Goal: Task Accomplishment & Management: Complete application form

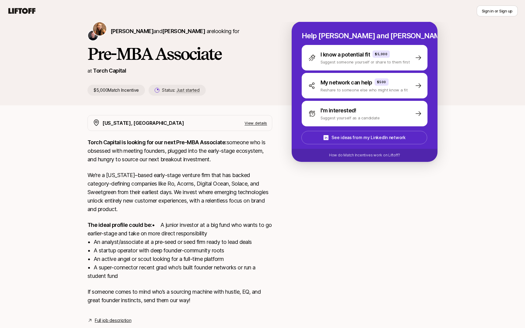
scroll to position [49, 0]
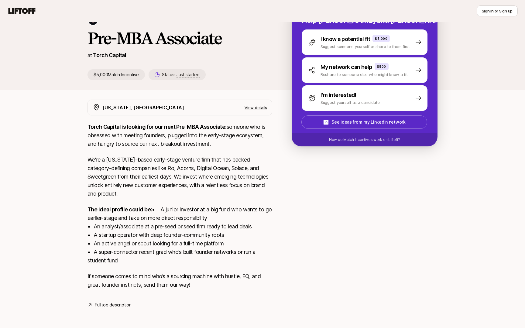
drag, startPoint x: 127, startPoint y: 258, endPoint x: 86, endPoint y: 197, distance: 73.5
click at [86, 197] on div "[US_STATE], [GEOGRAPHIC_DATA] View details Torch Capital is looking for our nex…" at bounding box center [262, 204] width 365 height 209
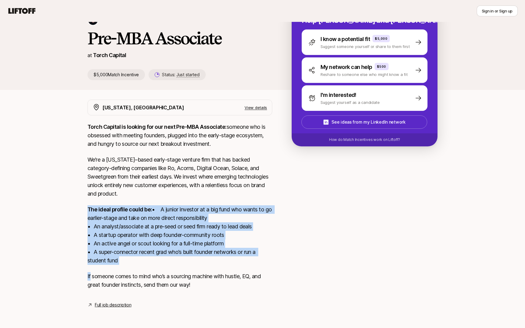
drag, startPoint x: 86, startPoint y: 197, endPoint x: 141, endPoint y: 268, distance: 90.2
click at [140, 268] on div "New York, NY View details Torch Capital is looking for our next Pre-MBA Associa…" at bounding box center [262, 204] width 365 height 209
click at [141, 268] on div "Torch Capital is looking for our next Pre-MBA Associate: someone who is obsesse…" at bounding box center [180, 210] width 185 height 174
drag, startPoint x: 141, startPoint y: 268, endPoint x: 81, endPoint y: 204, distance: 88.2
click at [81, 204] on div "New York, NY View details Torch Capital is looking for our next Pre-MBA Associa…" at bounding box center [262, 204] width 365 height 209
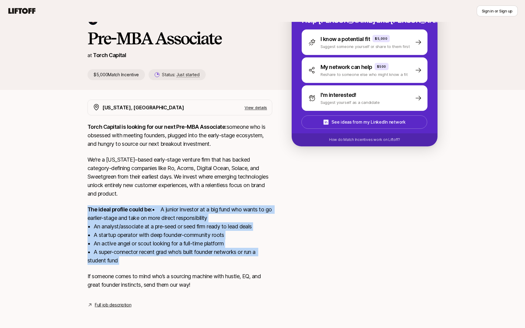
click at [81, 204] on div "New York, NY View details Torch Capital is looking for our next Pre-MBA Associa…" at bounding box center [262, 204] width 365 height 209
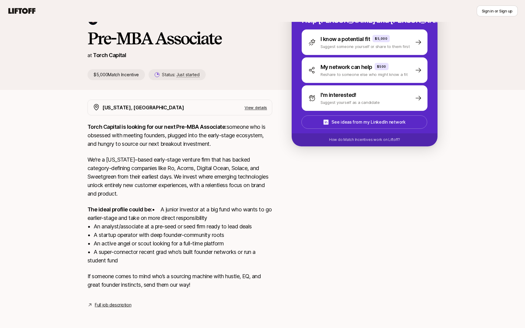
drag, startPoint x: 126, startPoint y: 259, endPoint x: 99, endPoint y: 213, distance: 53.8
click at [98, 212] on p "The ideal profile could be: • A junior investor at a big fund who wants to go e…" at bounding box center [180, 236] width 185 height 60
click at [99, 213] on p "The ideal profile could be: • A junior investor at a big fund who wants to go e…" at bounding box center [180, 236] width 185 height 60
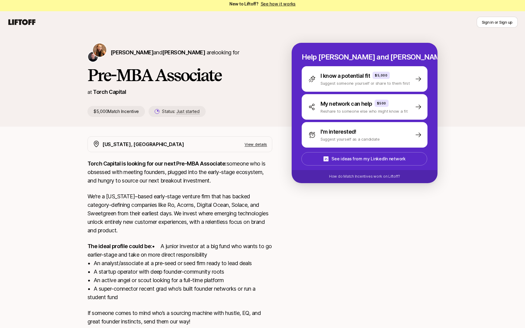
scroll to position [0, 0]
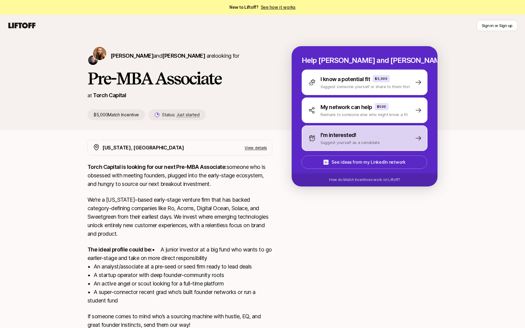
click at [348, 140] on p "Suggest yourself as a candidate" at bounding box center [350, 143] width 59 height 6
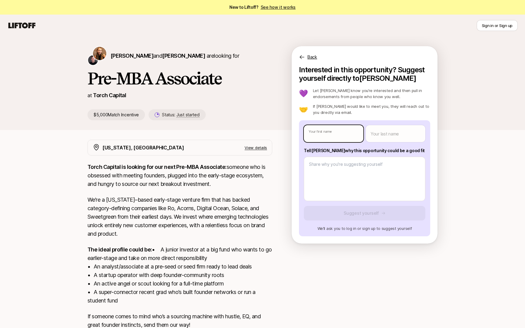
type textarea "x"
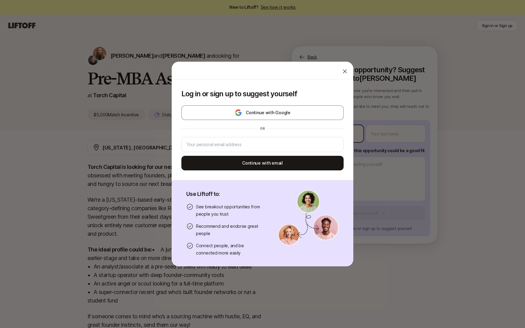
click at [339, 134] on body "New to Liftoff? See how it works Sign in or Sign up Sign in or Sign up Katie Re…" at bounding box center [262, 164] width 525 height 328
type input "sahukar.shivangi21@gmail.com"
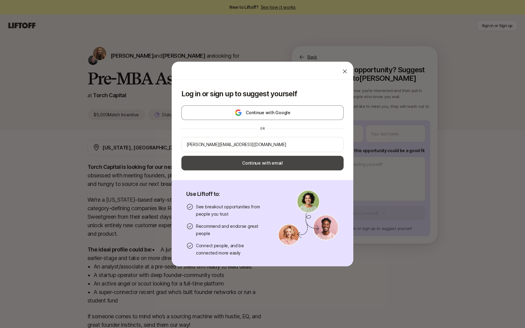
click at [289, 163] on button "Continue with email" at bounding box center [263, 163] width 162 height 15
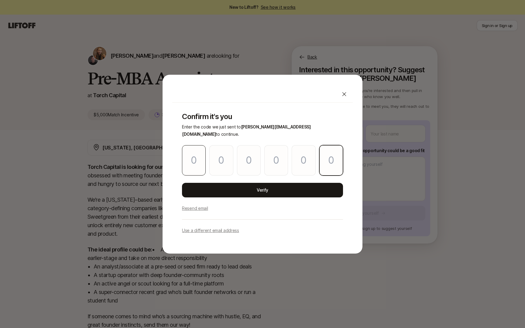
paste input "4"
type input "1"
type input "6"
type input "4"
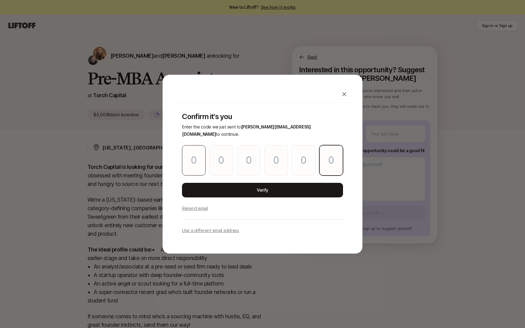
type input "5"
type input "4"
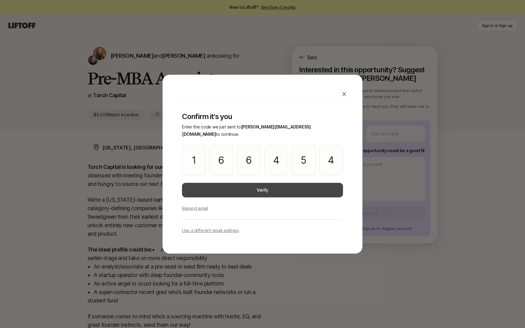
click at [221, 184] on button "Verify" at bounding box center [262, 190] width 161 height 15
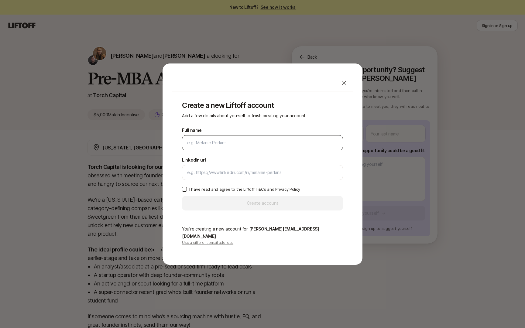
click at [223, 145] on input "Full name" at bounding box center [262, 142] width 151 height 7
type input "Shivangi Sahukar"
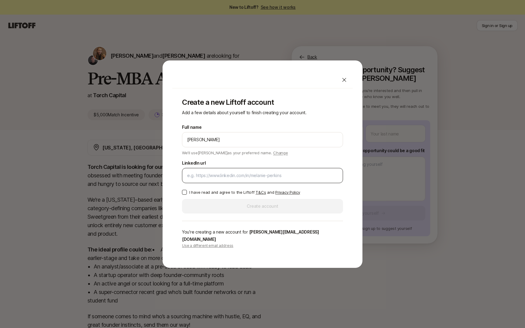
click at [214, 183] on div at bounding box center [262, 175] width 161 height 15
click at [216, 179] on input "LinkedIn url" at bounding box center [262, 175] width 151 height 7
click at [258, 178] on input "LinkedIn url" at bounding box center [262, 175] width 151 height 7
paste input "https://www.linkedin.com/in/shivangi-sahukar/"
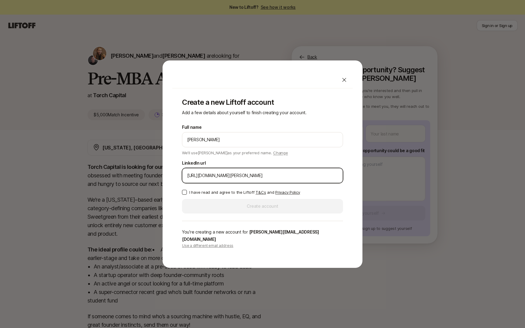
type input "https://www.linkedin.com/in/shivangi-sahukar/"
click at [185, 195] on button "I have read and agree to the Liftoff T&Cs and Privacy Policy" at bounding box center [184, 192] width 5 height 5
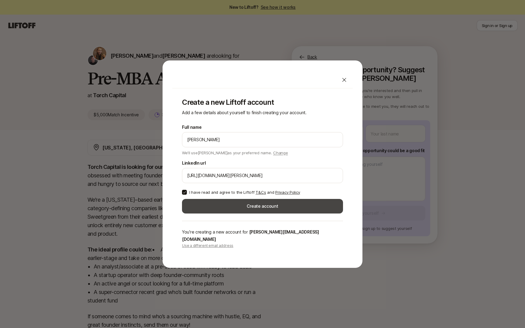
click at [230, 213] on button "Create account" at bounding box center [262, 206] width 161 height 15
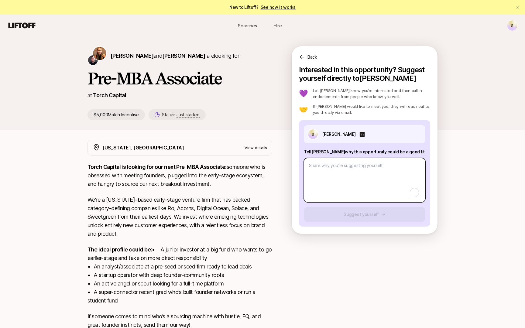
click at [346, 175] on textarea "To enrich screen reader interactions, please activate Accessibility in Grammarl…" at bounding box center [365, 180] width 122 height 44
type textarea "x"
type textarea "H"
type textarea "x"
type textarea "Hi"
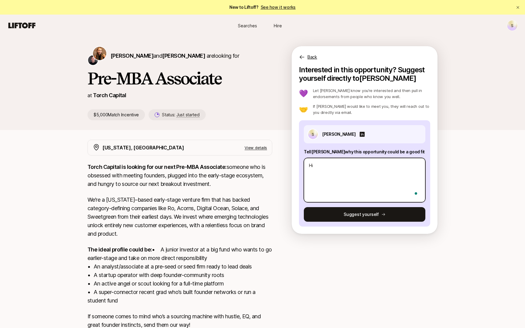
type textarea "x"
type textarea "Hi"
type textarea "x"
type textarea "Hi K"
type textarea "x"
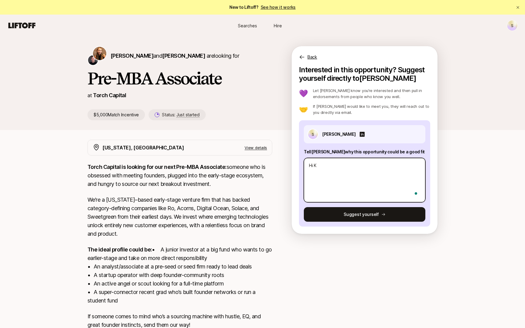
type textarea "Hi Ka"
type textarea "x"
type textarea "Hi Kati"
type textarea "x"
type textarea "Hi Katie"
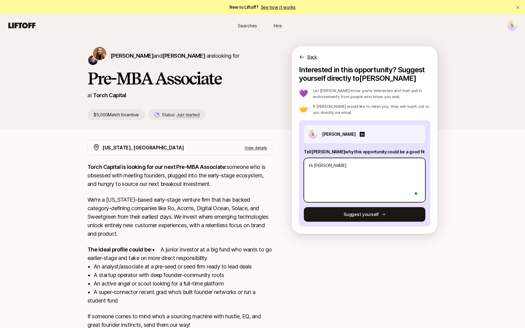
type textarea "x"
type textarea "Hi Katie,"
type textarea "x"
type textarea "Hi Katie,"
type textarea "x"
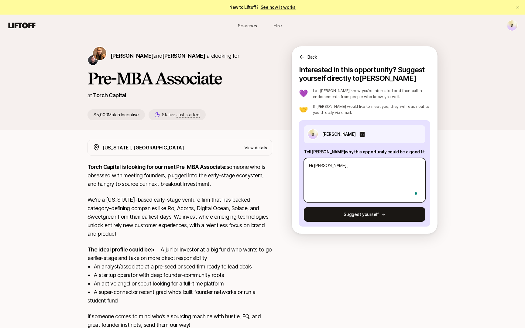
type textarea "Hi Katie,"
type textarea "x"
type textarea "Hi Katie,"
type textarea "x"
type textarea "Hi Katie, H"
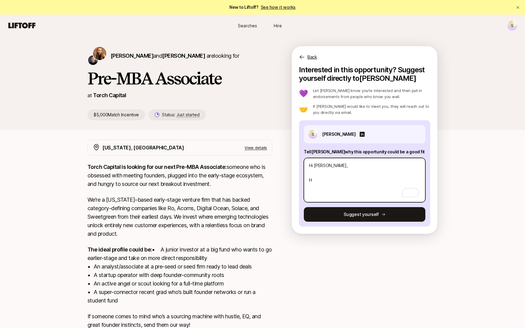
type textarea "x"
type textarea "Hi Katie, Ha"
type textarea "x"
type textarea "Hi Katie, Hav"
type textarea "x"
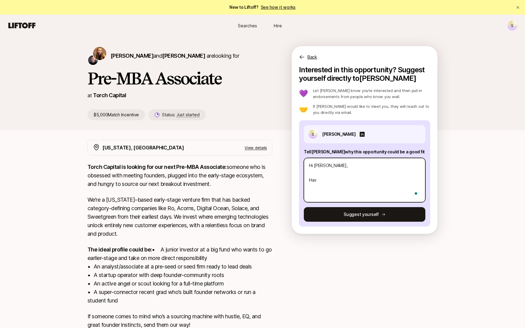
type textarea "Hi Katie, Have"
type textarea "x"
type textarea "Hi Katie, Have"
type textarea "x"
type textarea "Hi Katie, Have I"
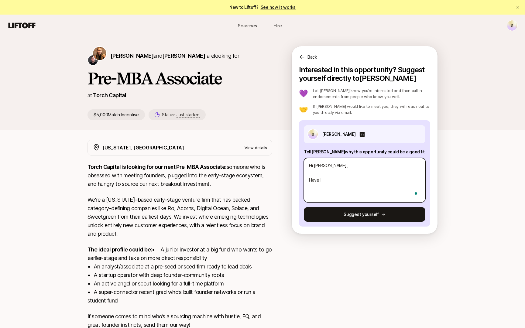
type textarea "x"
type textarea "Hi Katie, Have I"
type textarea "x"
type textarea "Hi Katie, Have I"
type textarea "x"
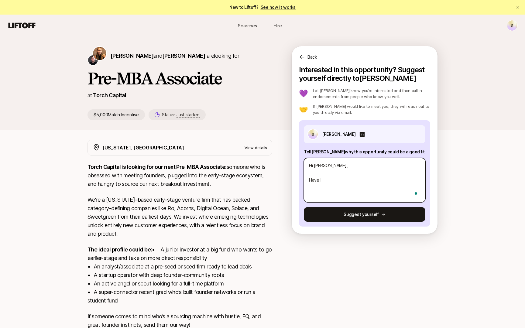
type textarea "Hi Katie, Have"
type textarea "x"
type textarea "Hi Katie, Have"
type textarea "x"
type textarea "Hi Katie, Hav"
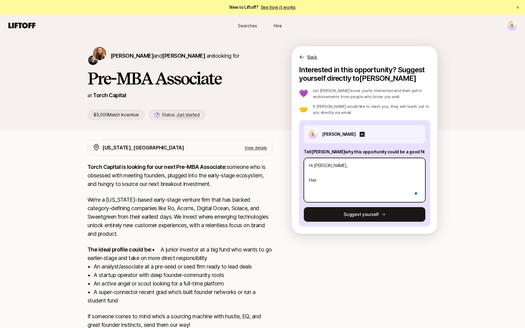
type textarea "x"
type textarea "Hi Katie, Ha"
type textarea "x"
type textarea "Hi Katie, H"
type textarea "x"
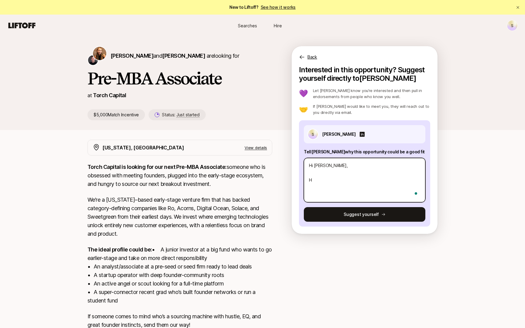
type textarea "Hi Katie,"
type textarea "x"
type textarea "Hi Katie,"
type textarea "x"
type textarea "Hi Katie,"
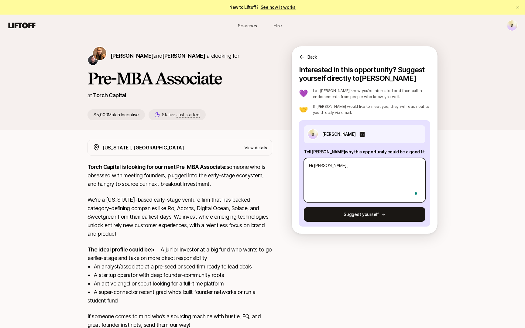
type textarea "x"
type textarea "Hi Katie, I"
type textarea "x"
type textarea "Hi Katie, I a"
type textarea "x"
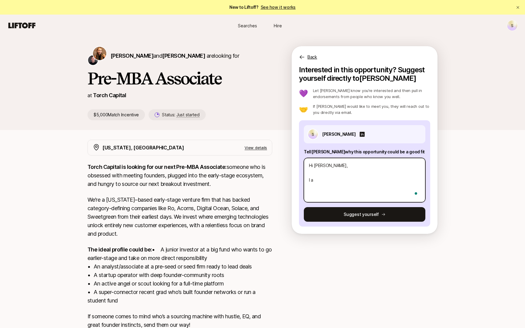
type textarea "Hi Katie, I ah"
type textarea "x"
type textarea "Hi Katie, I ahv"
type textarea "x"
type textarea "Hi Katie, I ahve"
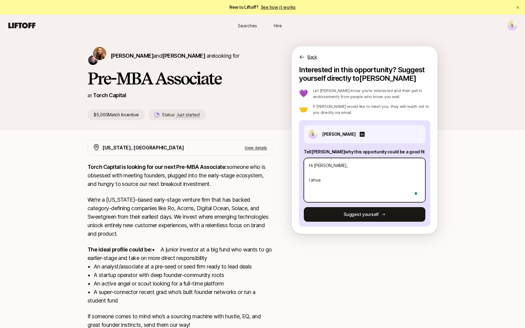
type textarea "x"
type textarea "Hi Katie, I ahve"
type textarea "x"
type textarea "Hi Katie, I ahve b"
type textarea "x"
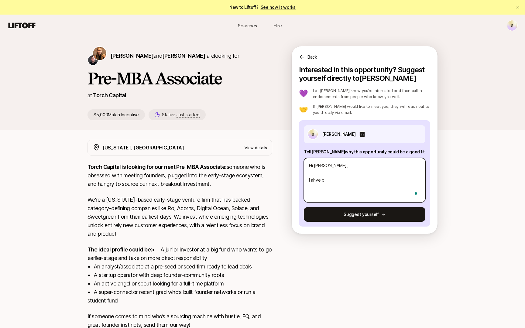
type textarea "Hi Katie, I ahve be"
type textarea "x"
type textarea "Hi Katie, I ahve bee"
type textarea "x"
type textarea "Hi Katie, I ahve been"
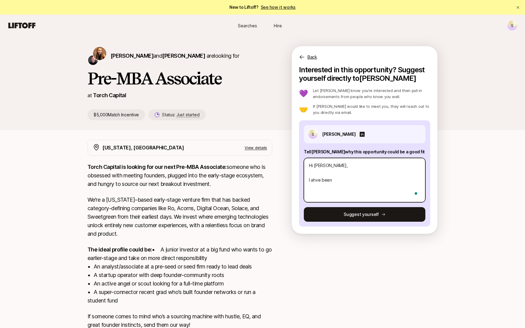
type textarea "x"
type textarea "Hi Katie, I ahve been"
type textarea "x"
type textarea "Hi Katie, I ahve been"
type textarea "x"
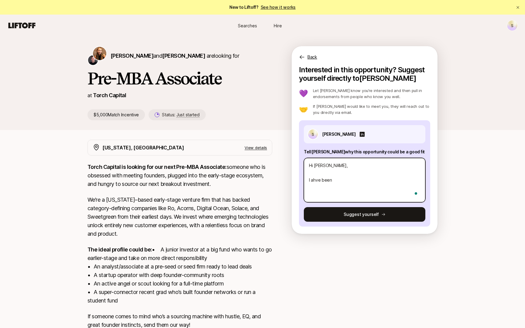
type textarea "Hi Katie, I ahve bee"
type textarea "x"
type textarea "Hi Katie, I ahve be"
type textarea "x"
type textarea "Hi Katie, I ahve b"
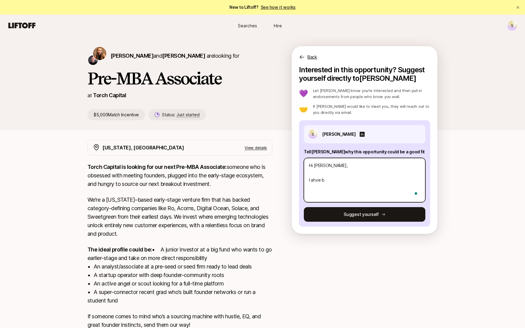
type textarea "x"
type textarea "Hi Katie, I ahve"
type textarea "x"
type textarea "Hi Katie, I ahve"
type textarea "x"
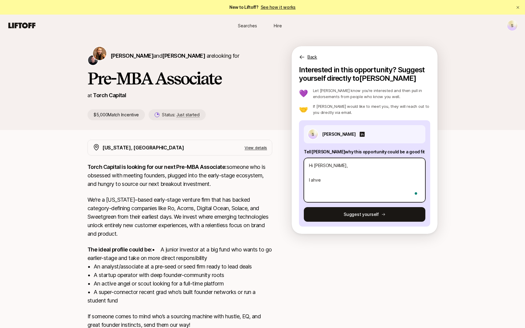
type textarea "Hi Katie, I ahv"
type textarea "x"
type textarea "Hi Katie, I ah"
type textarea "x"
type textarea "Hi Katie, I a"
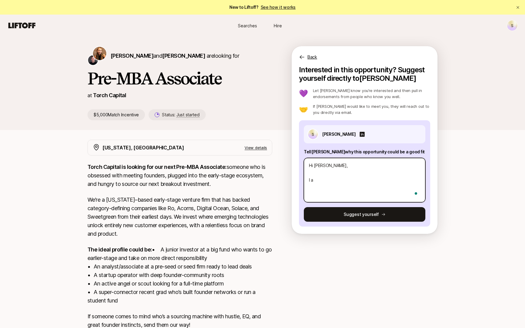
type textarea "x"
type textarea "Hi Katie, I"
type textarea "x"
type textarea "Hi Katie, I j"
type textarea "x"
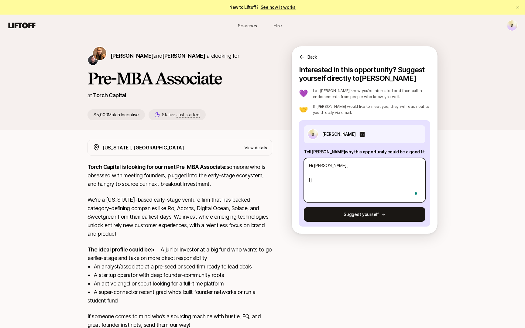
type textarea "Hi Katie, I"
type textarea "x"
type textarea "Hi Katie, I h"
type textarea "x"
type textarea "Hi Katie, I ha"
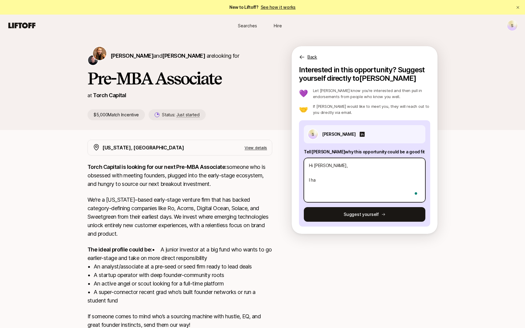
type textarea "x"
type textarea "Hi Katie, I hav"
type textarea "x"
type textarea "Hi Katie, I have"
type textarea "x"
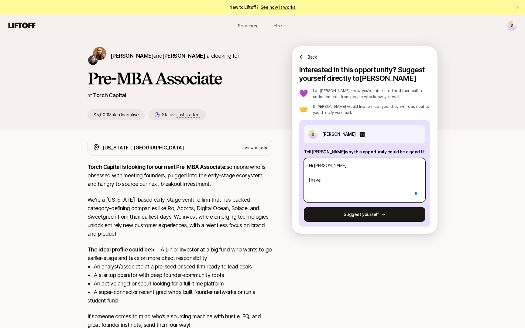
type textarea "Hi Katie, I have"
type textarea "x"
type textarea "Hi Katie, I have b"
type textarea "x"
type textarea "Hi Katie, I have be"
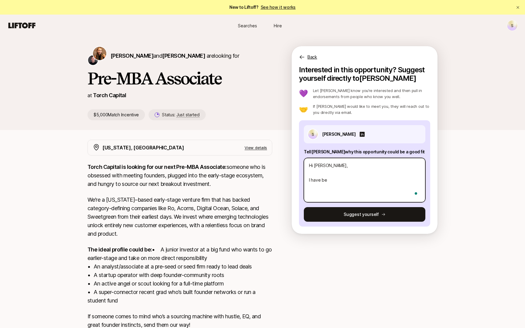
type textarea "x"
type textarea "Hi Katie, I have bee"
type textarea "x"
type textarea "Hi Katie, I have been"
type textarea "x"
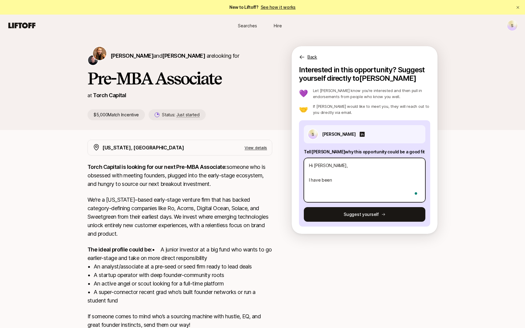
type textarea "Hi Katie, I have been"
type textarea "x"
type textarea "Hi Katie, I have been p"
type textarea "x"
type textarea "Hi Katie, I have been pa"
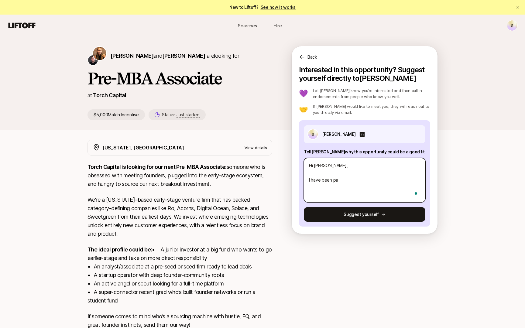
type textarea "x"
type textarea "Hi Katie, I have been par"
type textarea "x"
type textarea "Hi Katie, I have been part"
type textarea "x"
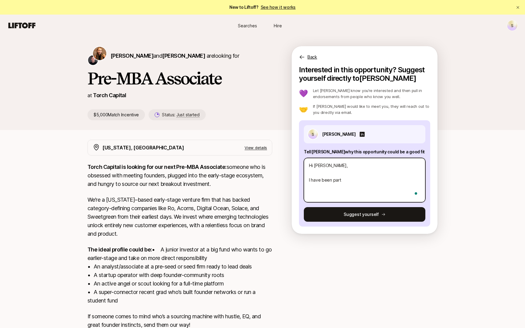
type textarea "Hi Katie, I have been part"
type textarea "x"
type textarea "Hi Katie, I have been part of"
type textarea "x"
type textarea "Hi Katie, I have been part of"
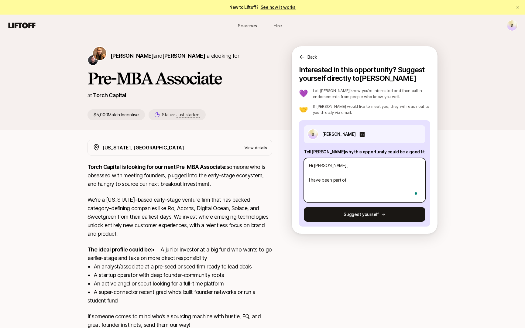
type textarea "x"
type textarea "Hi Katie, I have been part of s"
type textarea "x"
type textarea "Hi Katie, I have been part of st"
type textarea "x"
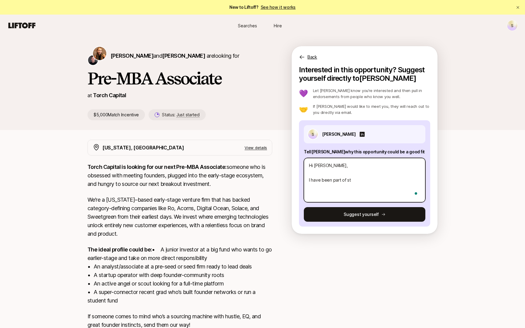
type textarea "Hi Katie, I have been part of sta"
type textarea "x"
type textarea "Hi Katie, I have been part of star"
type textarea "x"
type textarea "Hi Katie, I have been part of start"
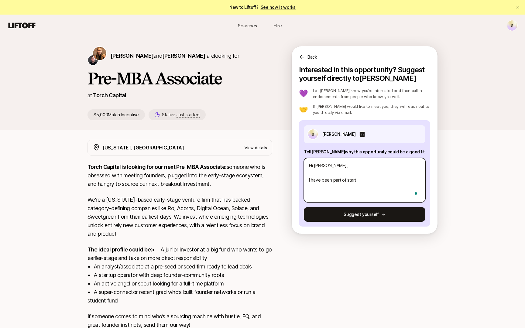
type textarea "x"
type textarea "Hi Katie, I have been part of startu"
type textarea "x"
type textarea "Hi Katie, I have been part of startup"
type textarea "x"
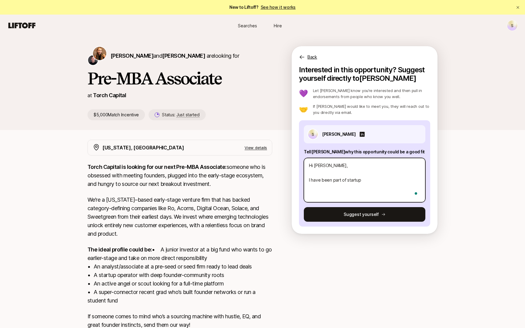
type textarea "Hi Katie, I have been part of startup"
type textarea "x"
type textarea "Hi Katie, I have been part of startup e"
type textarea "x"
type textarea "Hi Katie, I have been part of startup ec"
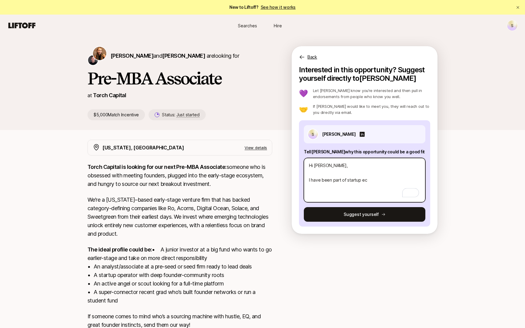
type textarea "x"
type textarea "Hi Katie, I have been part of startup eco"
type textarea "x"
type textarea "Hi Katie, I have been part of startup ecos"
type textarea "x"
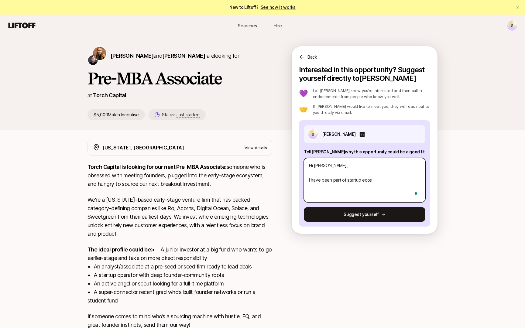
type textarea "Hi Katie, I have been part of startup ecosy"
type textarea "x"
type textarea "Hi Katie, I have been part of startup ecosys"
type textarea "x"
type textarea "Hi Katie, I have been part of startup ecosyst"
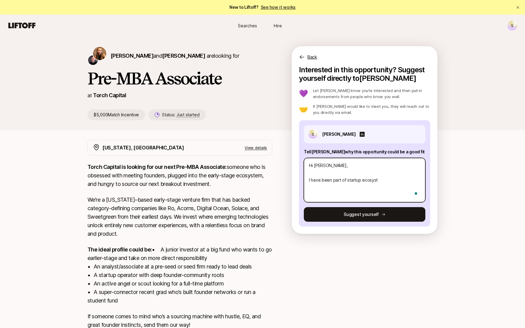
type textarea "x"
type textarea "Hi Katie, I have been part of startup ecosystm"
type textarea "x"
type textarea "Hi Katie, I have been part of startup ecosyst"
type textarea "x"
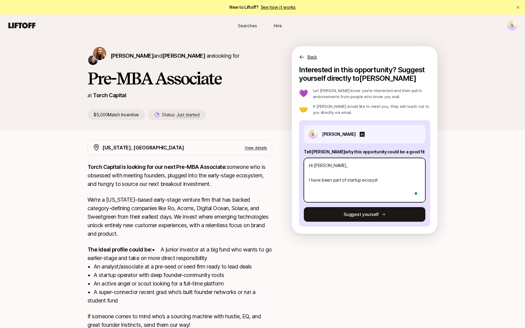
type textarea "Hi Katie, I have been part of startup ecosyste"
type textarea "x"
type textarea "Hi Katie, I have been part of startup ecosystem"
type textarea "x"
type textarea "Hi Katie, I have been part of startup ecosystem"
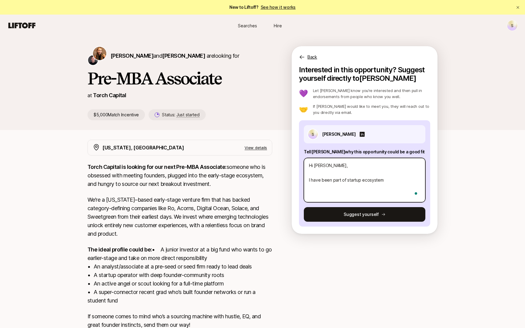
type textarea "x"
type textarea "Hi Katie, I have been part of startup ecosystem f"
type textarea "x"
type textarea "Hi Katie, I have been part of startup ecosystem fo"
type textarea "x"
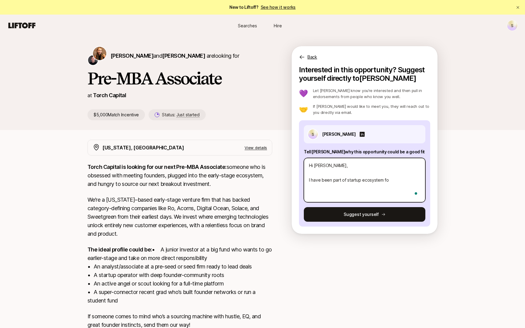
type textarea "Hi Katie, I have been part of startup ecosystem for"
type textarea "x"
type textarea "Hi Katie, I have been part of startup ecosystem for"
type textarea "x"
type textarea "Hi Katie, I have been part of startup ecosystem for t"
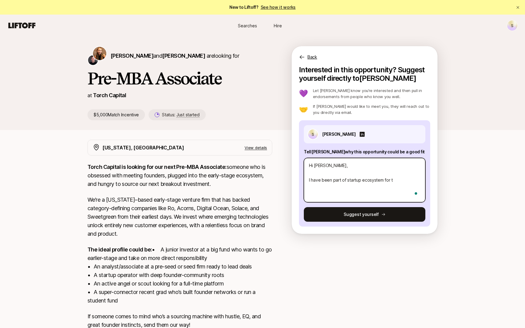
type textarea "x"
type textarea "Hi Katie, I have been part of startup ecosystem for th"
click at [335, 188] on textarea "Hi Katie, I have been part of the startup ecosystem for the past 2 years." at bounding box center [365, 180] width 122 height 44
click at [422, 189] on textarea "Hi Katie, I have been part of the startup ecosystem for the past 2 years by wor…" at bounding box center [365, 180] width 122 height 44
click at [383, 198] on textarea "Hi Katie, I have been part of the startup ecosystem for the past 2 years by wor…" at bounding box center [365, 180] width 122 height 44
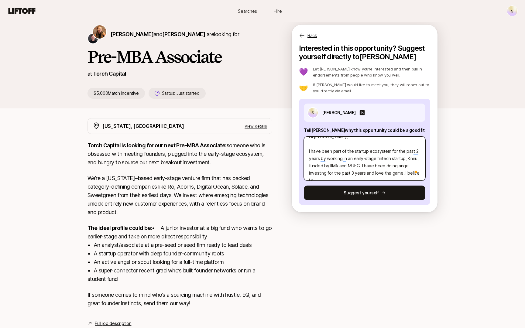
scroll to position [15, 0]
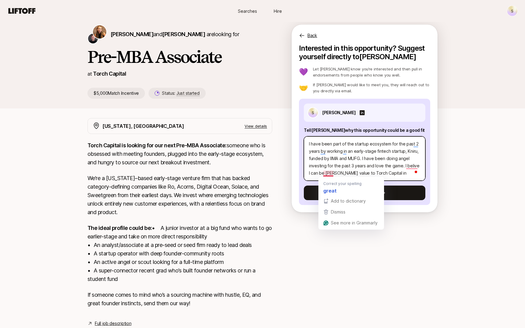
click at [329, 175] on textarea "Hi Katie, I have been part of the startup ecosystem for the past 2 years by wor…" at bounding box center [365, 159] width 122 height 44
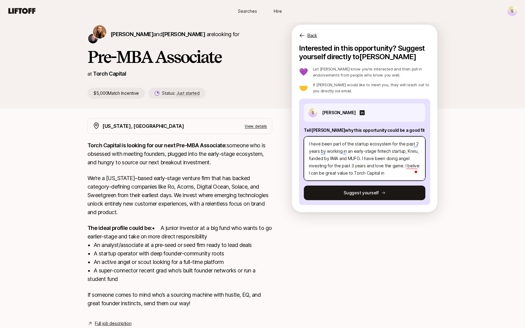
click at [390, 173] on textarea "Hi Katie, I have been part of the startup ecosystem for the past 2 years by wor…" at bounding box center [365, 159] width 122 height 44
click at [379, 174] on textarea "Hi Katie, I have been part of the startup ecosystem for the past 2 years by wor…" at bounding box center [365, 159] width 122 height 44
click at [379, 176] on textarea "Hi Katie, I have been part of the startup ecosystem for the past 2 years by wor…" at bounding box center [365, 159] width 122 height 44
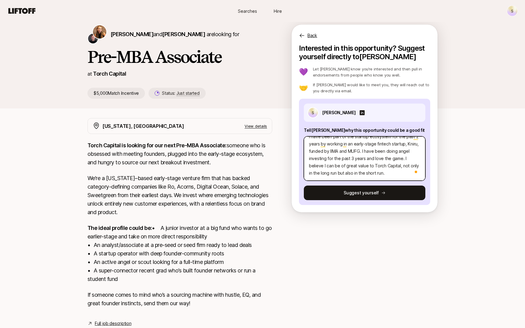
click at [377, 175] on textarea "Hi Katie, I have been part of the startup ecosystem for the past 2 years by wor…" at bounding box center [365, 159] width 122 height 44
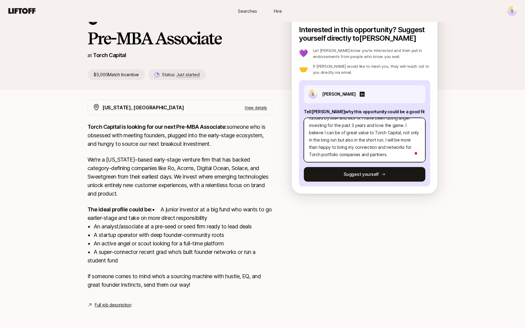
scroll to position [44, 0]
click at [349, 147] on textarea "Hi Katie, I have been part of the startup ecosystem for the past 2 years by wor…" at bounding box center [365, 140] width 122 height 44
click at [322, 148] on textarea "Hi Katie, I have been part of the startup ecosystem for the past 2 years by wor…" at bounding box center [365, 140] width 122 height 44
drag, startPoint x: 397, startPoint y: 147, endPoint x: 312, endPoint y: 147, distance: 85.1
click at [312, 147] on textarea "Hi Katie, I have been part of the startup ecosystem for the past 2 years by wor…" at bounding box center [365, 140] width 122 height 44
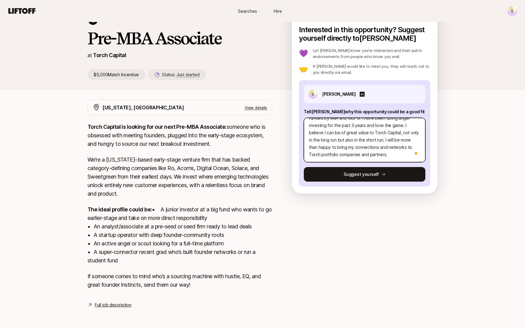
scroll to position [51, 0]
click at [378, 132] on textarea "Hi Katie, I have been part of the startup ecosystem for the past 2 years by wor…" at bounding box center [365, 140] width 122 height 44
click at [357, 141] on textarea "Hi Katie, I have been part of the startup ecosystem for the past 2 years by wor…" at bounding box center [365, 140] width 122 height 44
click at [378, 133] on textarea "Hi Katie, I have been part of the startup ecosystem for the past 2 years by wor…" at bounding box center [365, 140] width 122 height 44
click at [345, 146] on textarea "Hi Katie, I have been part of the startup ecosystem for the past 2 years by wor…" at bounding box center [365, 140] width 122 height 44
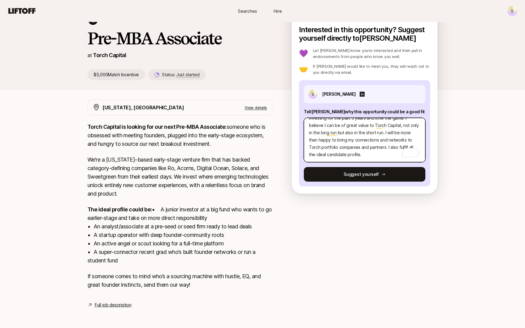
scroll to position [42, 0]
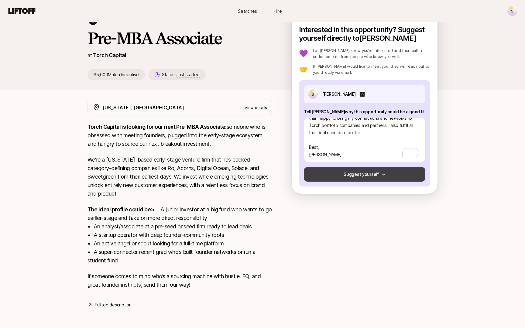
click at [338, 167] on button "Suggest yourself" at bounding box center [365, 174] width 122 height 15
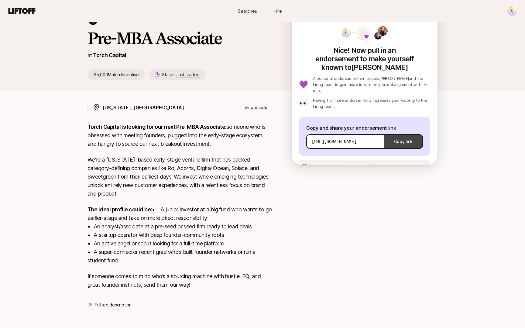
click at [403, 133] on button "Copy link" at bounding box center [404, 141] width 38 height 17
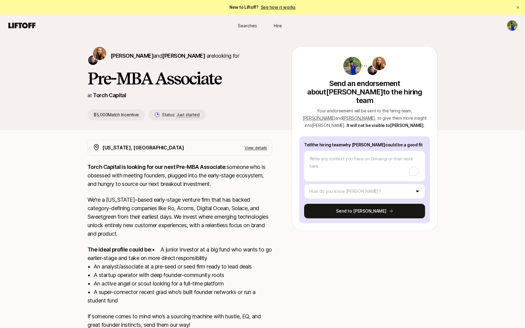
type textarea "x"
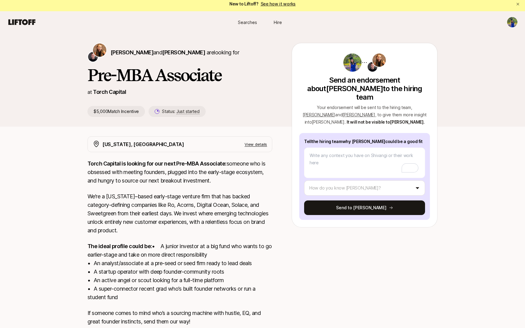
scroll to position [49, 0]
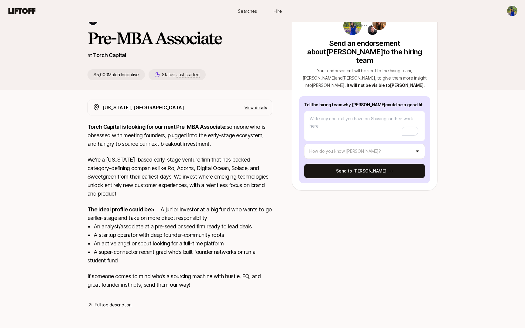
click at [122, 306] on link "Full job description" at bounding box center [113, 305] width 36 height 7
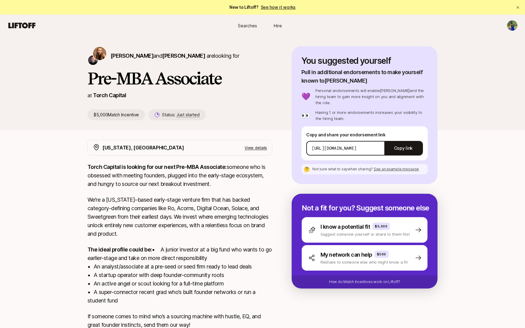
click at [404, 167] on span "See an example message" at bounding box center [396, 169] width 45 height 5
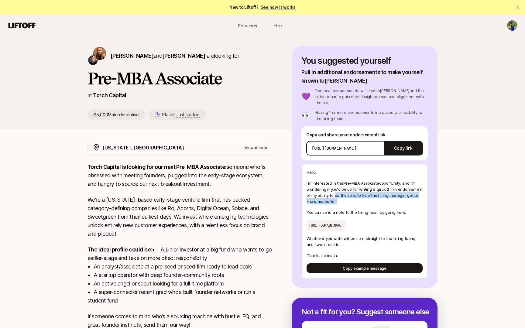
drag, startPoint x: 334, startPoint y: 190, endPoint x: 342, endPoint y: 196, distance: 10.2
click at [342, 196] on p "I'm interested in this Pre-MBA Associate opportunity , and I'm wondering if you…" at bounding box center [365, 192] width 116 height 24
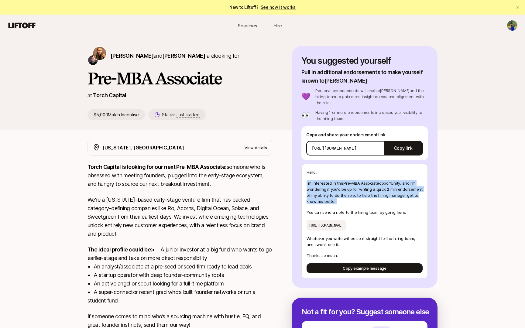
drag, startPoint x: 342, startPoint y: 196, endPoint x: 308, endPoint y: 173, distance: 41.4
click at [308, 173] on div "Hello! I'm interested in this Pre-MBA Associate opportunity , and I'm wondering…" at bounding box center [365, 221] width 126 height 114
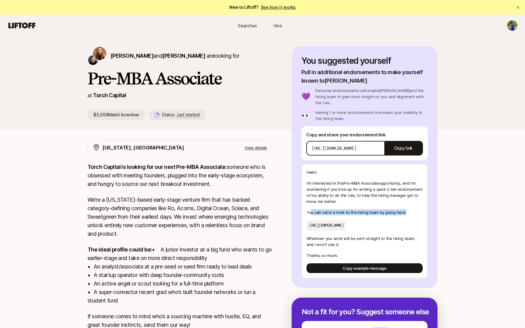
drag, startPoint x: 311, startPoint y: 204, endPoint x: 404, endPoint y: 207, distance: 92.8
click at [404, 209] on p "You can send a note to the hiring team by going here:" at bounding box center [365, 212] width 116 height 6
drag, startPoint x: 404, startPoint y: 207, endPoint x: 310, endPoint y: 208, distance: 94.0
click at [310, 209] on p "You can send a note to the hiring team by going here:" at bounding box center [365, 212] width 116 height 6
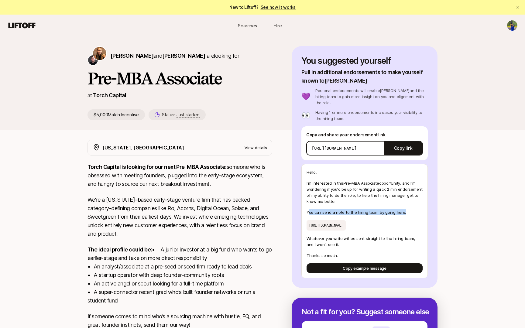
click at [310, 209] on p "You can send a note to the hiring team by going here:" at bounding box center [365, 212] width 116 height 6
